Goal: Information Seeking & Learning: Learn about a topic

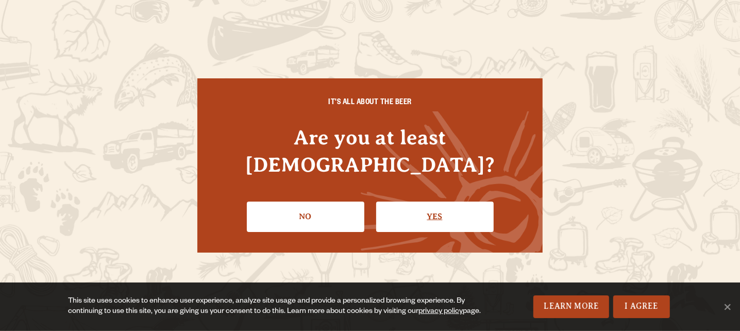
click at [462, 209] on link "Yes" at bounding box center [435, 217] width 118 height 30
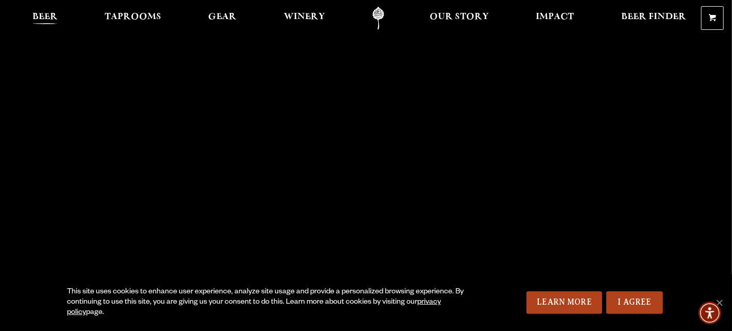
click at [41, 9] on link "Beer" at bounding box center [45, 18] width 39 height 23
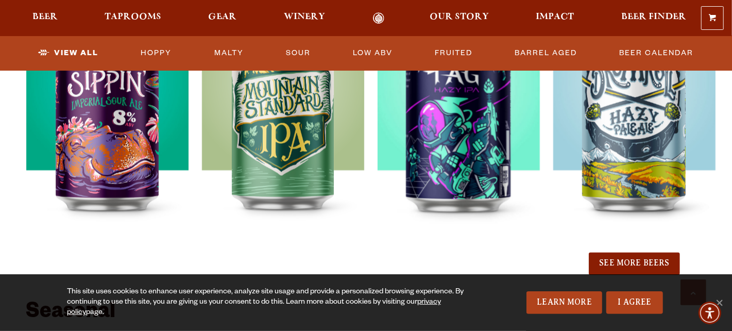
scroll to position [1144, 0]
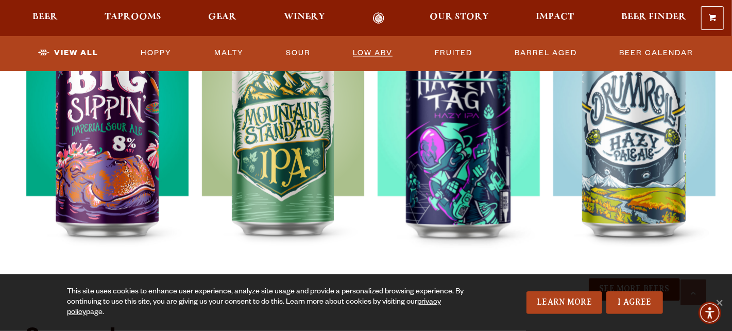
click at [386, 53] on link "Low ABV" at bounding box center [373, 54] width 48 height 24
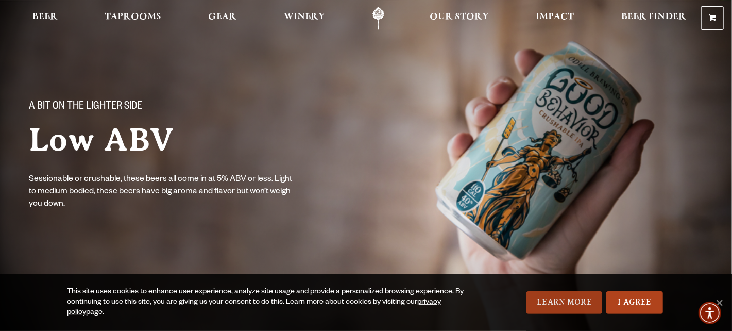
click at [542, 297] on link "Learn More" at bounding box center [565, 302] width 76 height 23
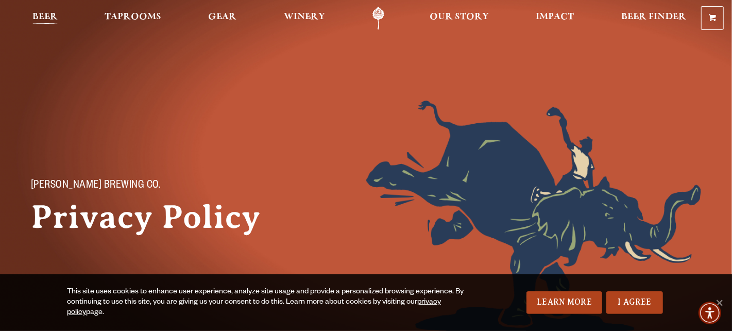
click at [47, 13] on span "Beer" at bounding box center [44, 17] width 25 height 8
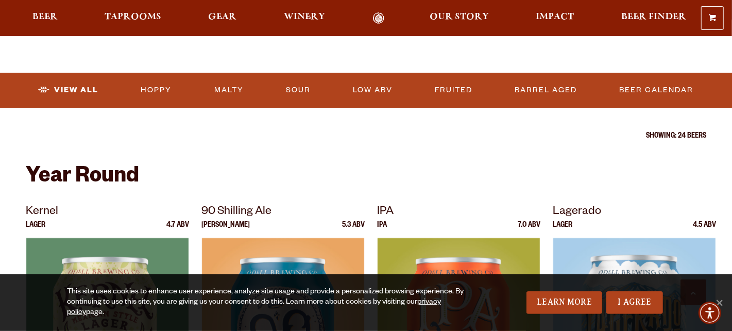
scroll to position [304, 0]
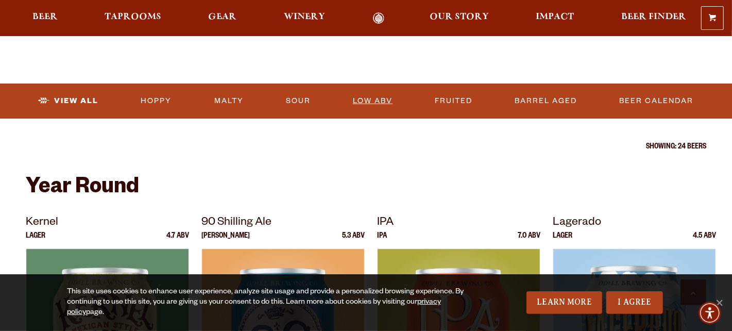
click at [385, 108] on link "Low ABV" at bounding box center [373, 101] width 48 height 24
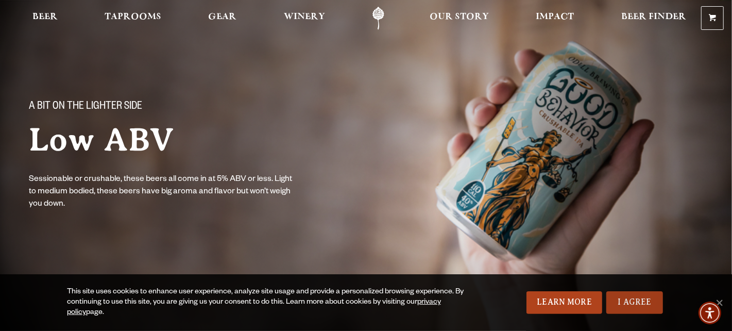
click at [644, 295] on link "I Agree" at bounding box center [635, 302] width 57 height 23
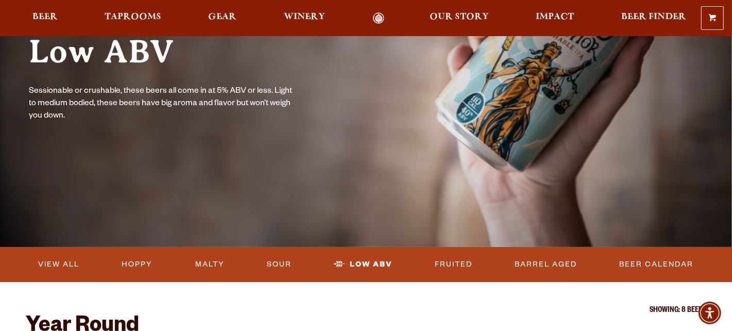
scroll to position [119, 0]
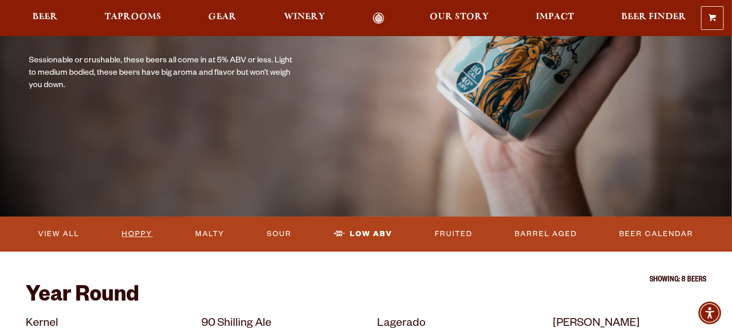
click at [147, 233] on link "Hoppy" at bounding box center [137, 234] width 39 height 24
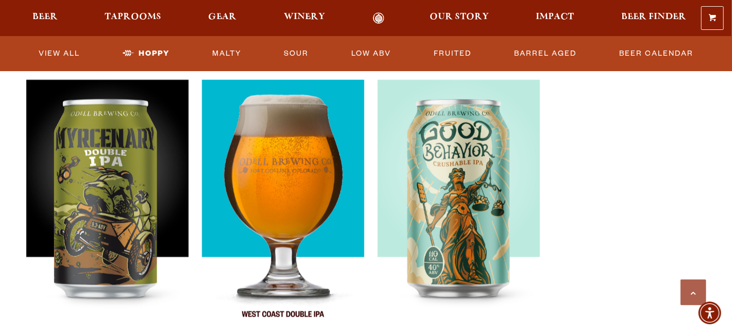
scroll to position [663, 0]
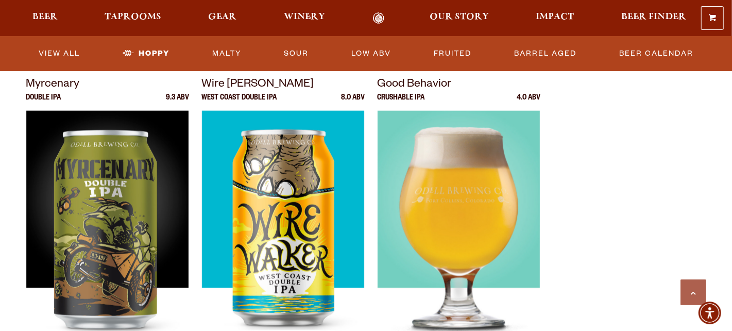
drag, startPoint x: 389, startPoint y: 107, endPoint x: 388, endPoint y: 127, distance: 19.6
click at [388, 127] on img at bounding box center [459, 240] width 162 height 258
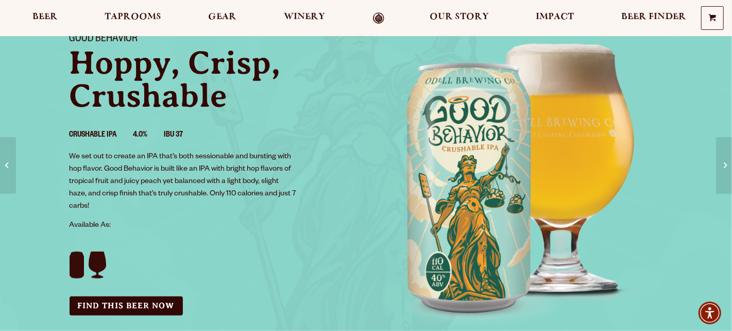
scroll to position [69, 0]
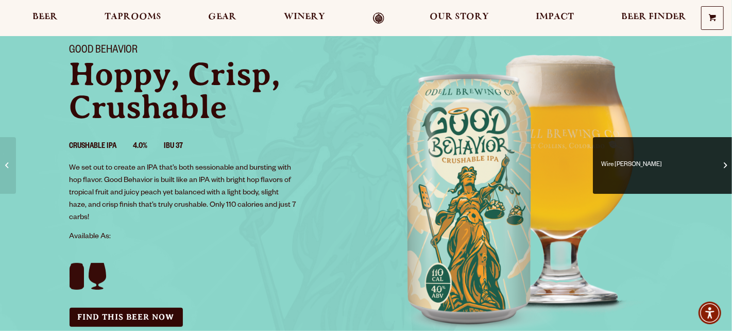
click at [724, 169] on span at bounding box center [725, 165] width 3 height 11
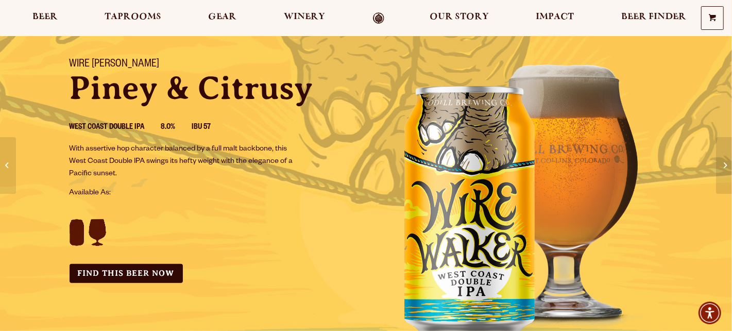
scroll to position [55, 0]
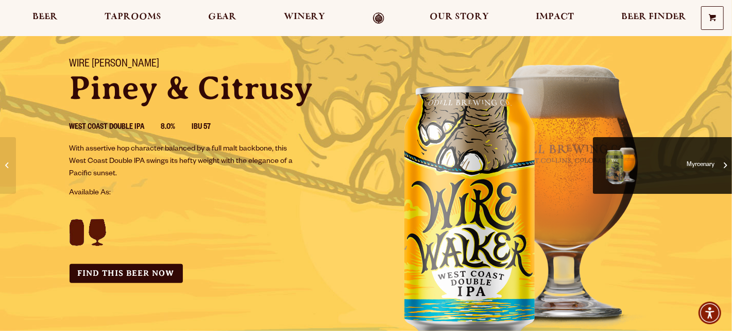
click at [724, 168] on span at bounding box center [725, 165] width 3 height 11
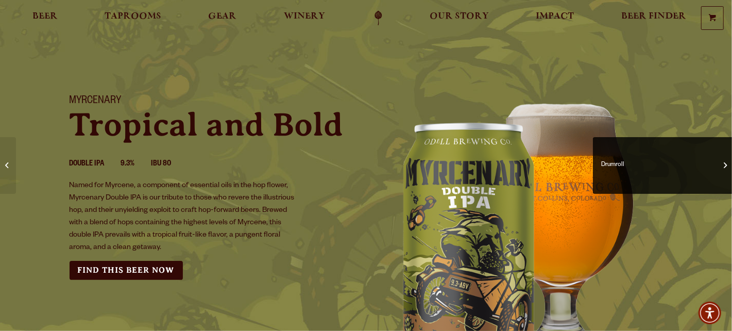
scroll to position [29, 0]
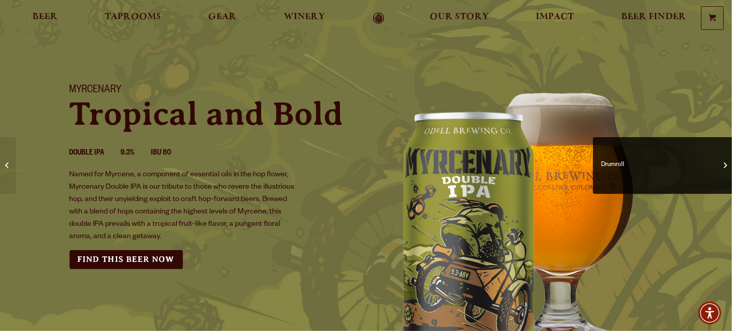
click at [726, 163] on span at bounding box center [725, 165] width 3 height 11
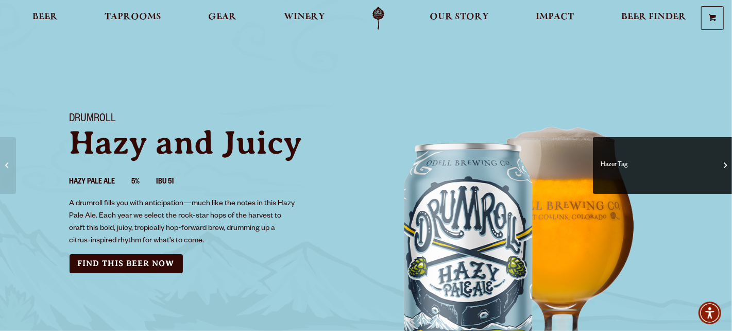
click at [724, 160] on span at bounding box center [725, 165] width 3 height 11
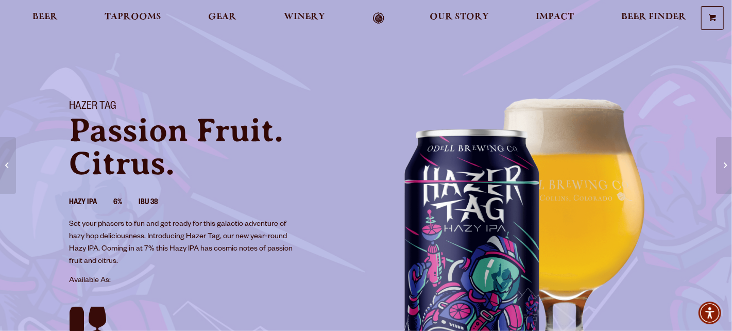
scroll to position [36, 0]
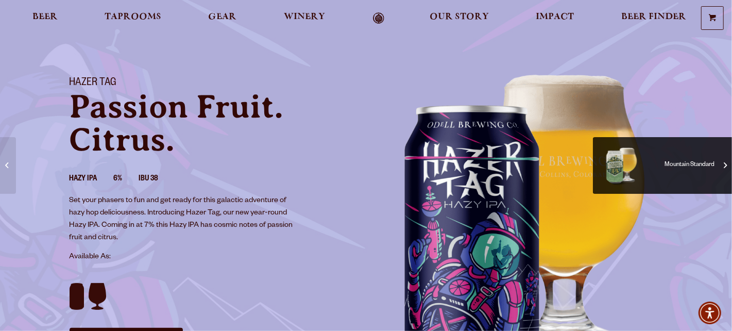
click at [723, 162] on span "Mountain Standard" at bounding box center [663, 165] width 124 height 41
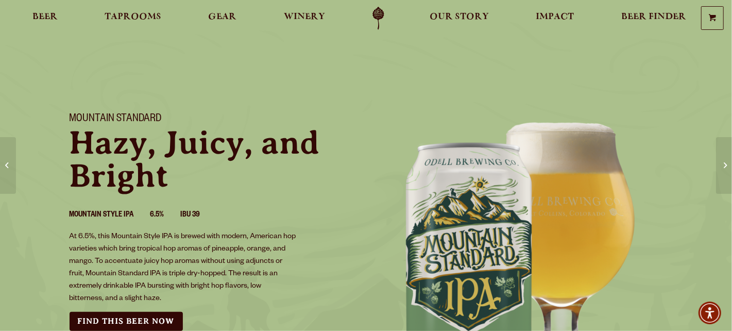
click at [724, 162] on span "Big Sippin’" at bounding box center [724, 165] width 1 height 41
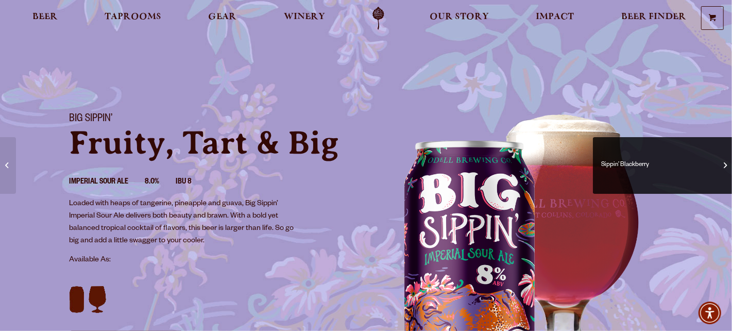
drag, startPoint x: 0, startPoint y: 0, endPoint x: 723, endPoint y: 162, distance: 740.5
click at [723, 162] on span "Sippin’ Blackberry" at bounding box center [663, 165] width 124 height 41
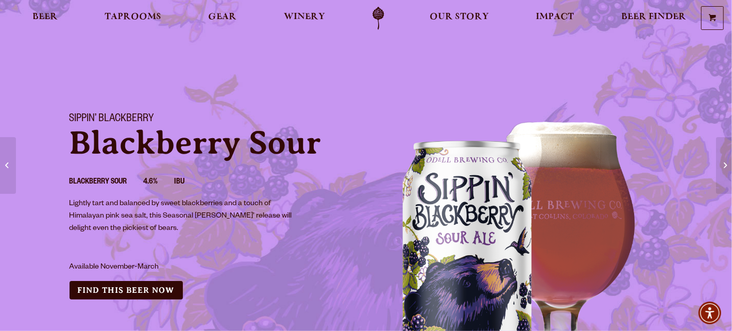
click at [724, 162] on span "[PERSON_NAME]’ Pretty" at bounding box center [724, 165] width 1 height 41
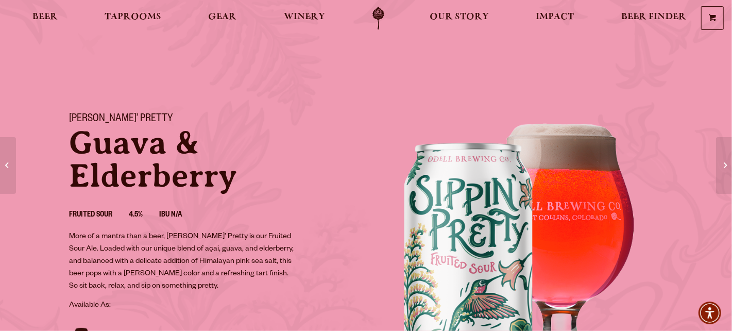
click at [724, 162] on span "Easy Street" at bounding box center [724, 165] width 1 height 41
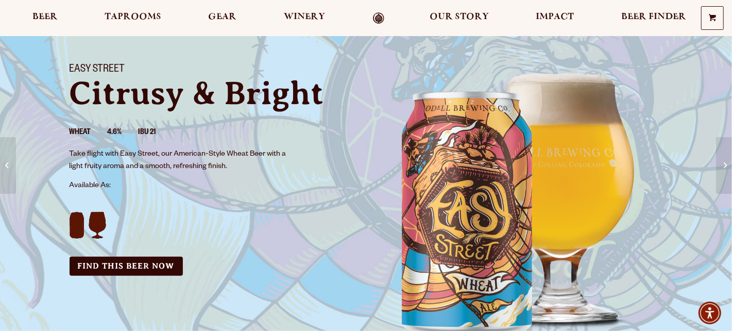
scroll to position [69, 0]
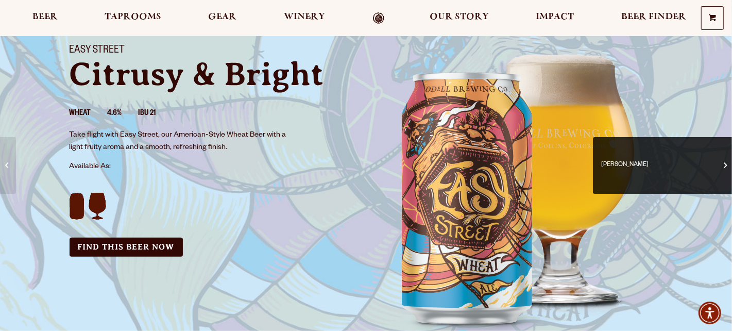
click at [725, 169] on span at bounding box center [725, 165] width 3 height 11
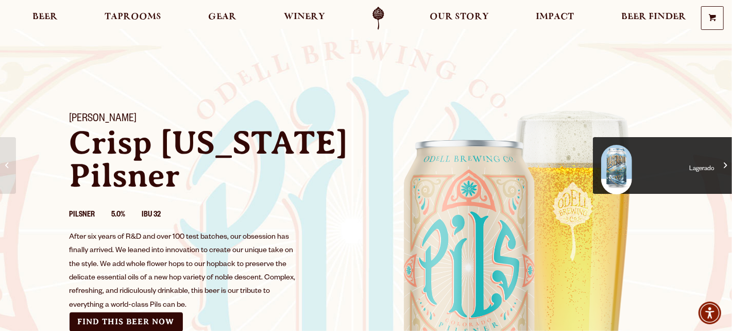
click at [721, 169] on span "Lagerado" at bounding box center [663, 169] width 124 height 49
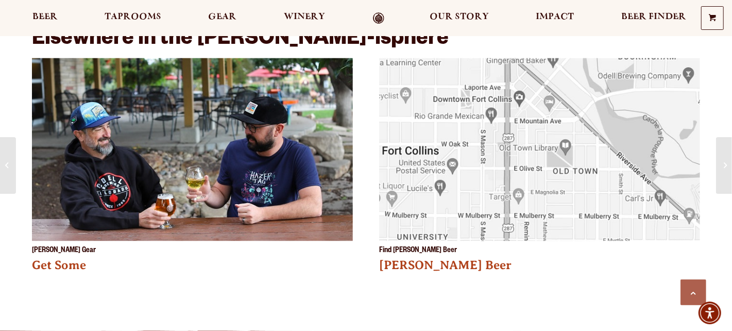
scroll to position [1375, 0]
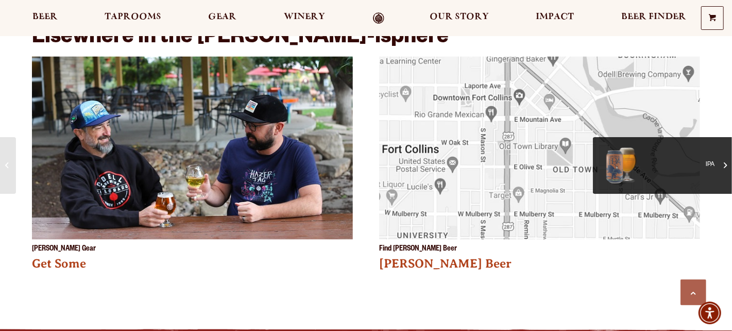
click at [730, 163] on link "IPA" at bounding box center [662, 165] width 139 height 57
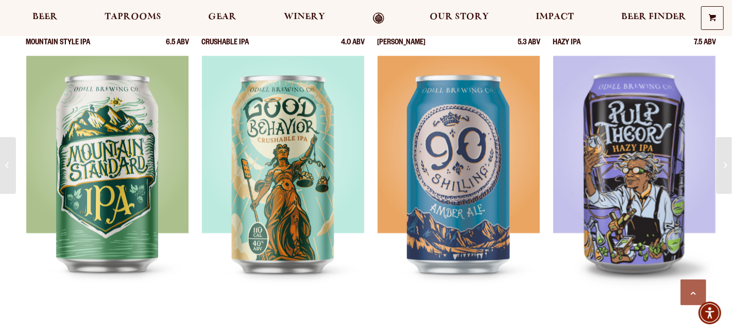
scroll to position [1442, 0]
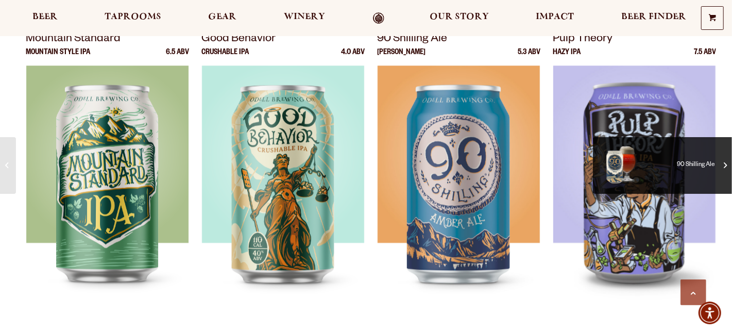
click at [720, 167] on span "90 Shilling Ale" at bounding box center [663, 165] width 124 height 41
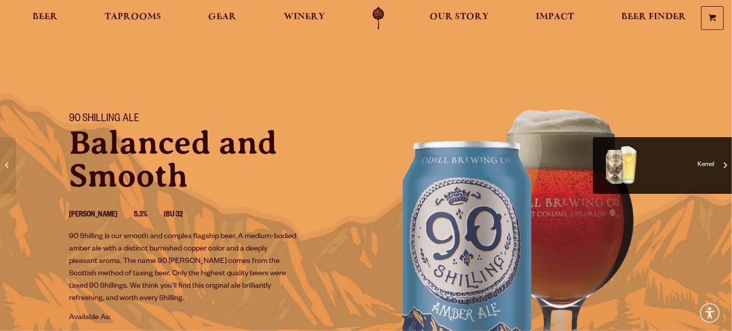
drag, startPoint x: 0, startPoint y: 0, endPoint x: 720, endPoint y: 167, distance: 739.6
click at [720, 167] on span "Kernel" at bounding box center [663, 165] width 124 height 41
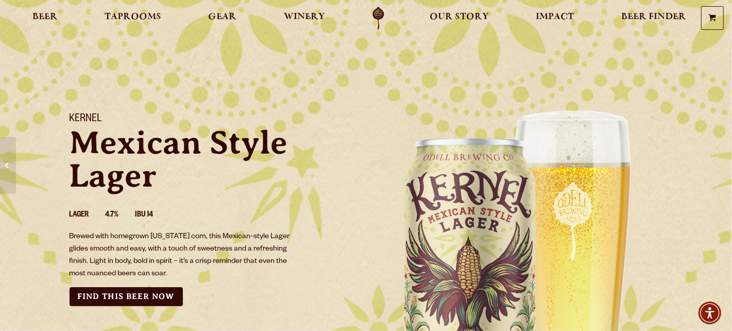
click at [720, 167] on div "Kernel Mexican Style Lager Lager 4.7% IBU 14 Brewed with homegrown [US_STATE] c…" at bounding box center [366, 257] width 732 height 315
